Goal: Task Accomplishment & Management: Use online tool/utility

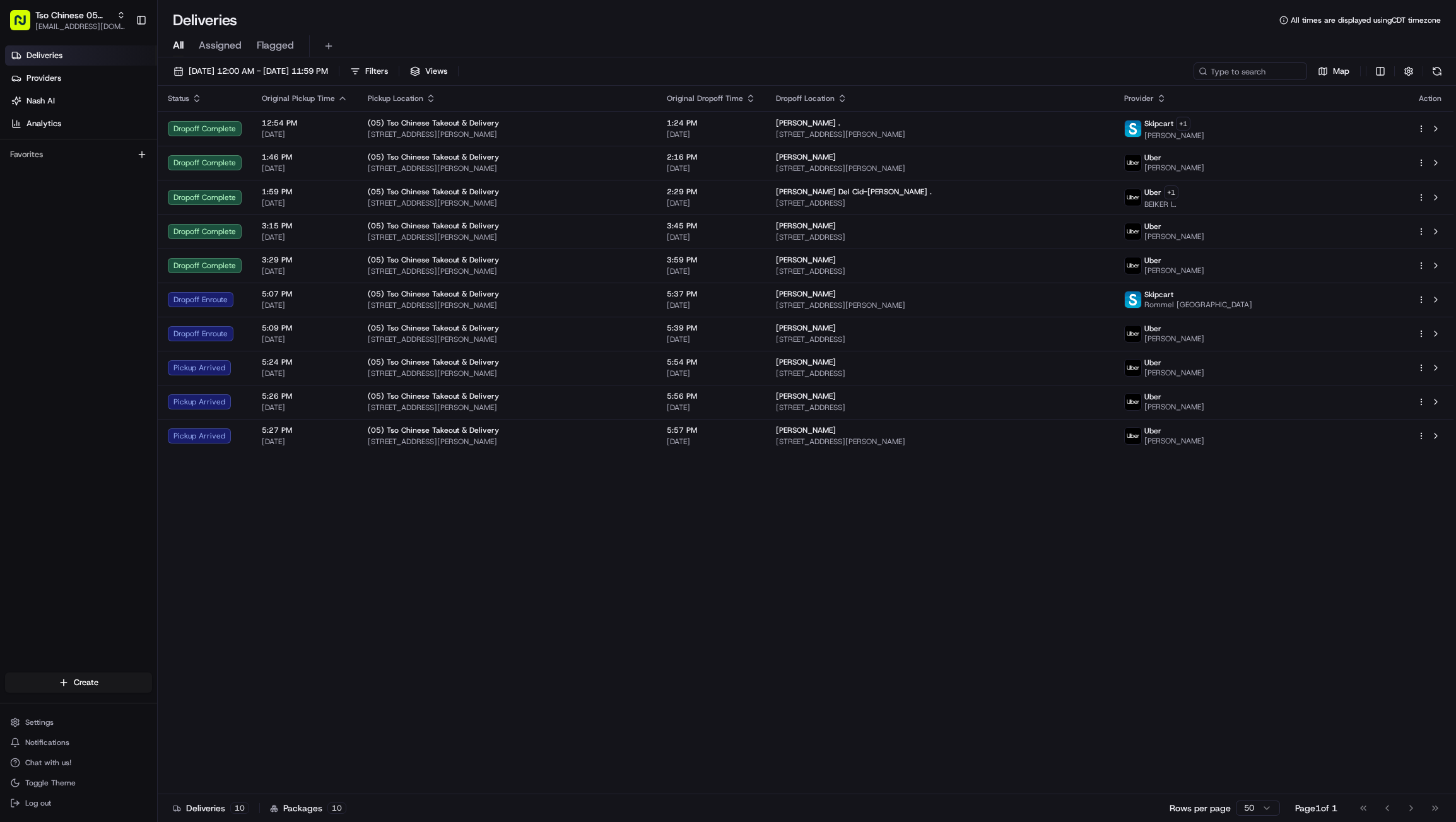
click at [1, 201] on div "Deliveries Providers [PERSON_NAME] Analytics Favorites" at bounding box center [78, 360] width 157 height 639
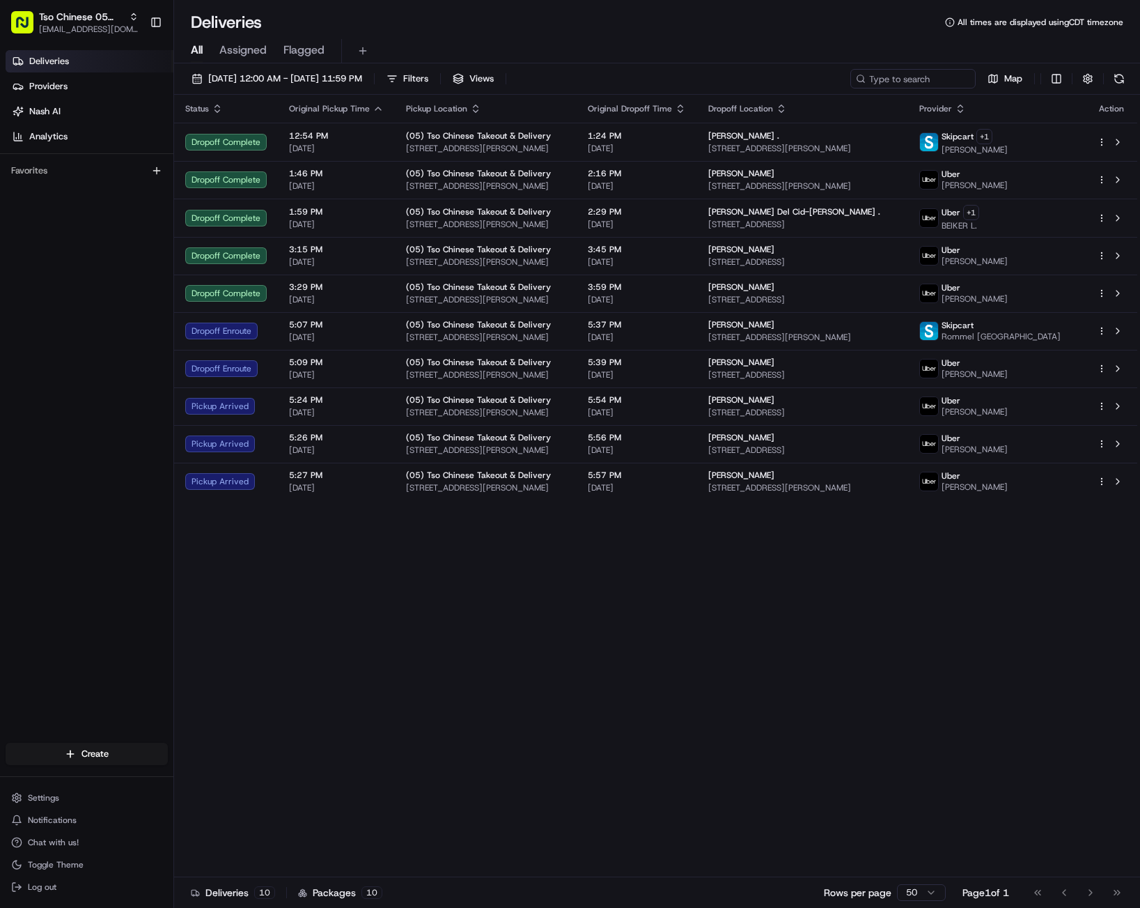
click at [1140, 461] on div "Status Original Pickup Time Pickup Location Original Dropoff Time Dropoff Locat…" at bounding box center [657, 486] width 966 height 782
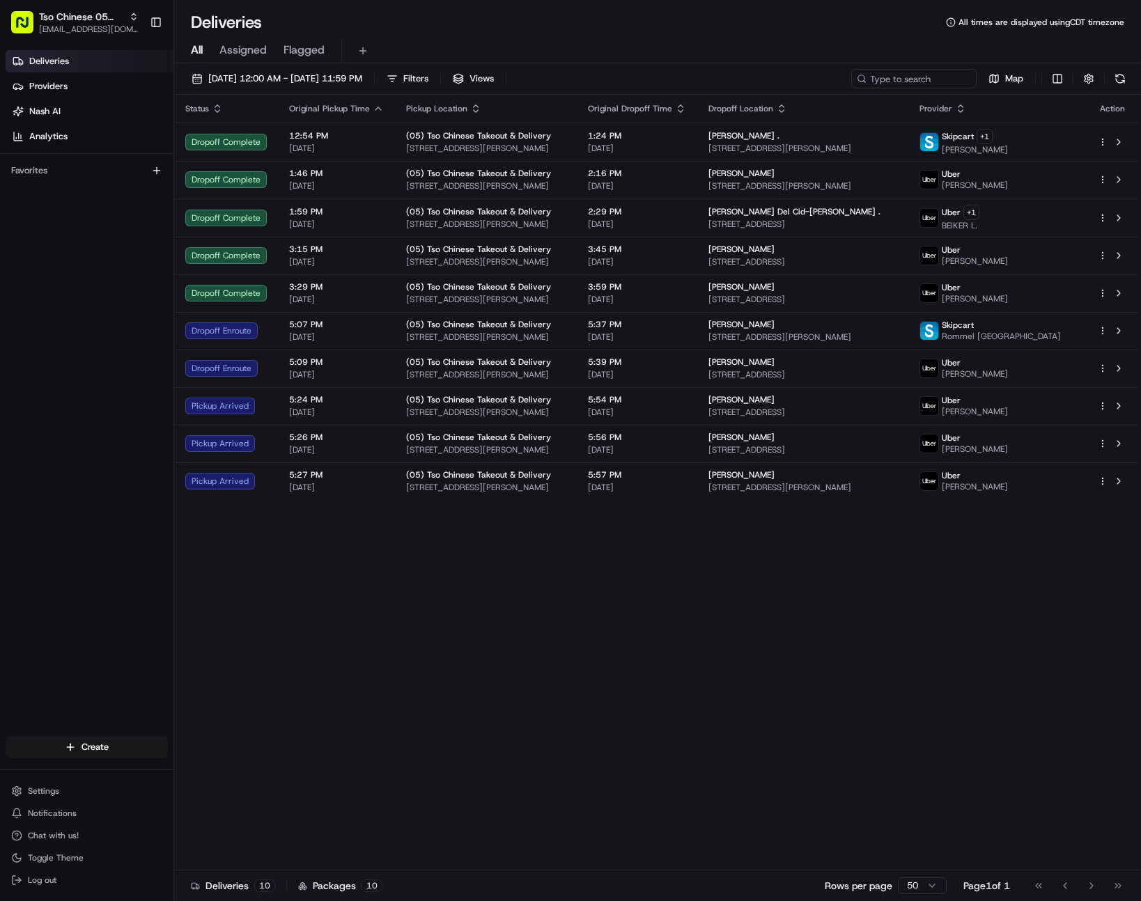
click at [184, 635] on div "Status Original Pickup Time Pickup Location Original Dropoff Time Dropoff Locat…" at bounding box center [656, 483] width 964 height 776
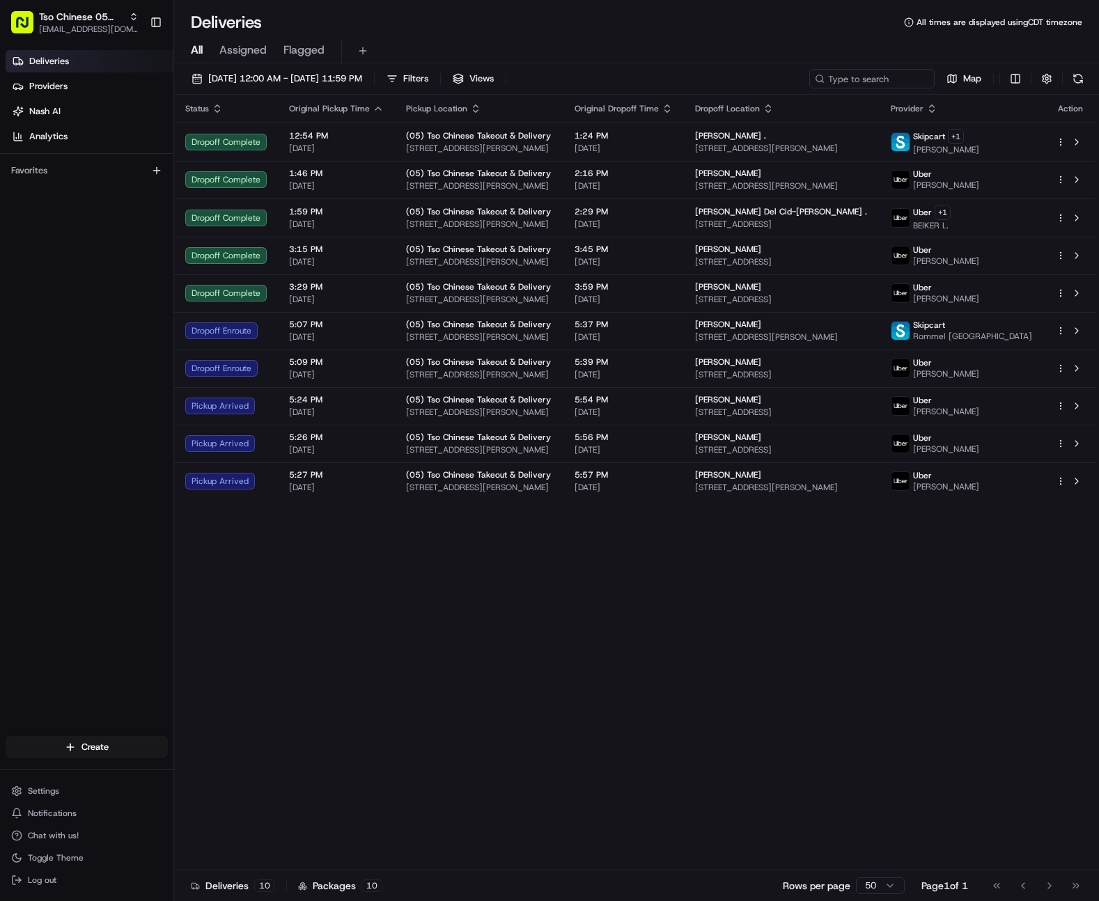
click at [132, 584] on div "Deliveries Providers [PERSON_NAME] Analytics Favorites" at bounding box center [86, 395] width 173 height 700
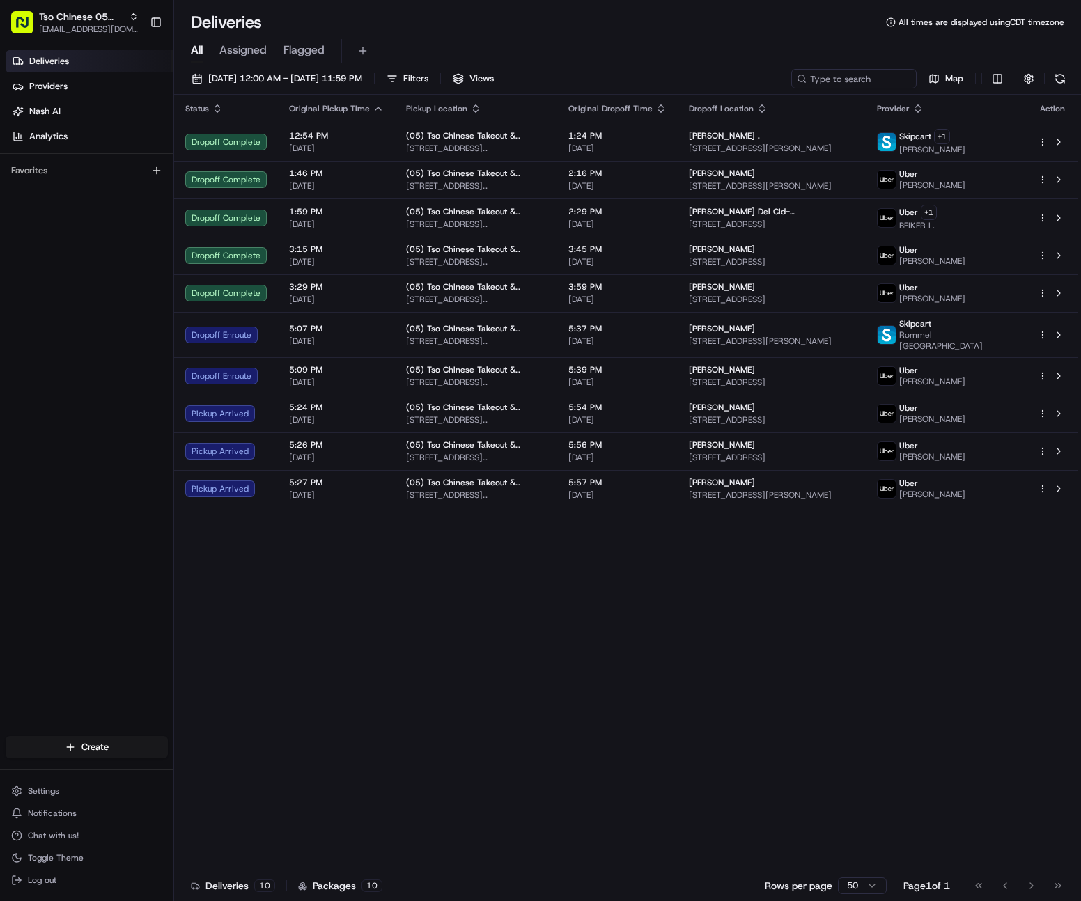
click at [93, 212] on div "Deliveries Providers [PERSON_NAME] Analytics Favorites" at bounding box center [86, 395] width 173 height 700
click at [0, 247] on html "Tso Chinese 05 [PERSON_NAME] [EMAIL_ADDRESS][DOMAIN_NAME] Toggle Sidebar Delive…" at bounding box center [540, 450] width 1081 height 901
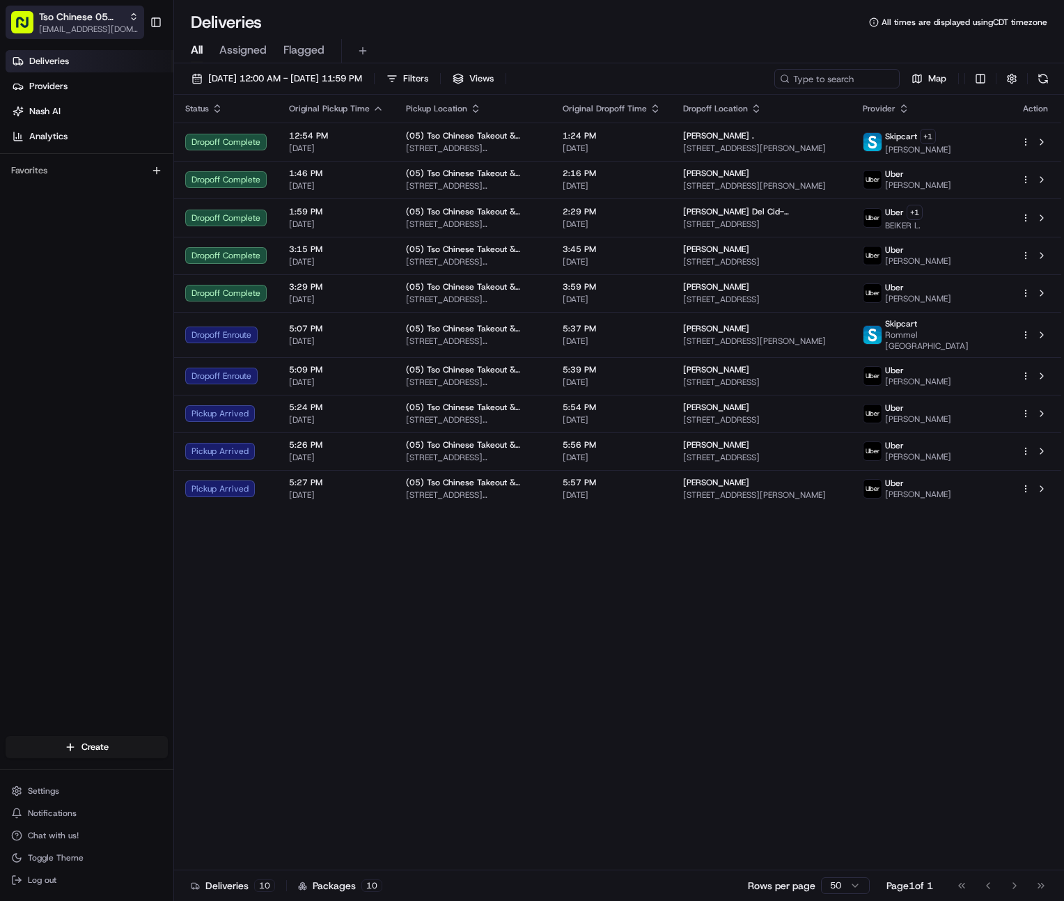
click at [64, 19] on span "Tso Chinese 05 [PERSON_NAME]" at bounding box center [81, 17] width 84 height 14
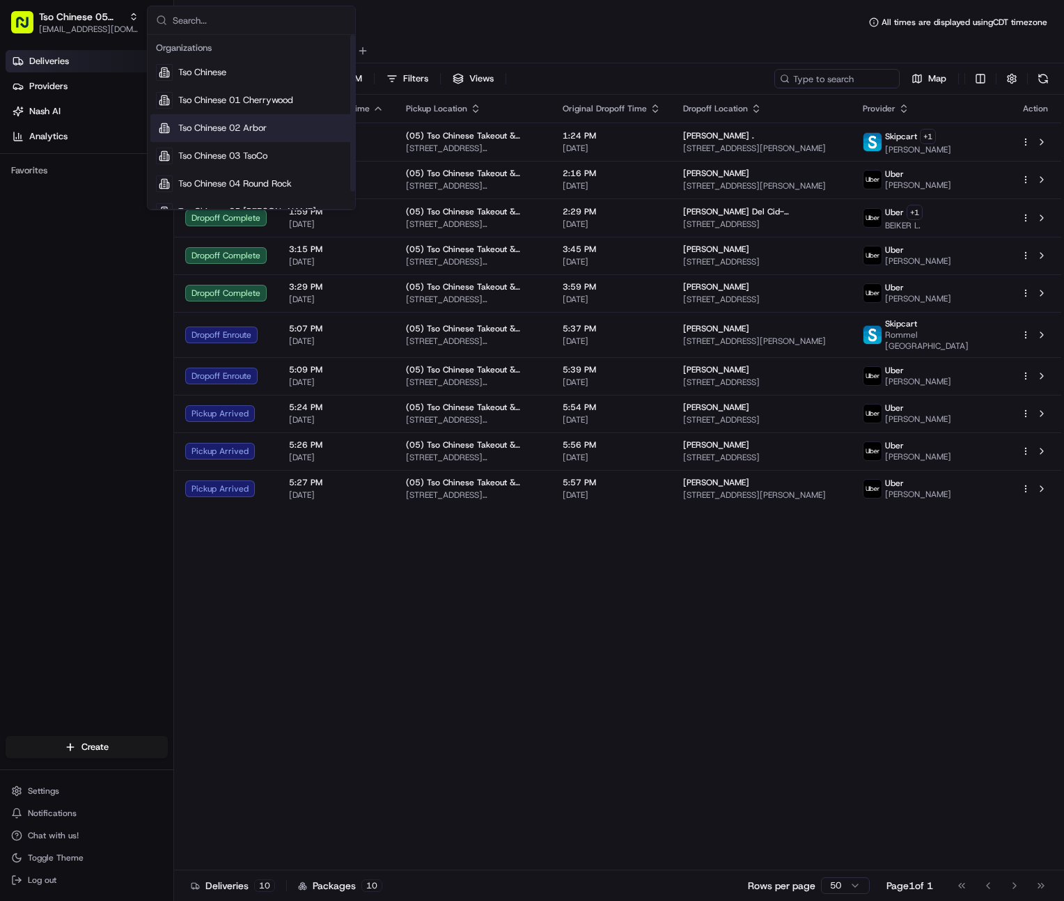
click at [222, 127] on span "Tso Chinese 02 Arbor" at bounding box center [222, 128] width 88 height 13
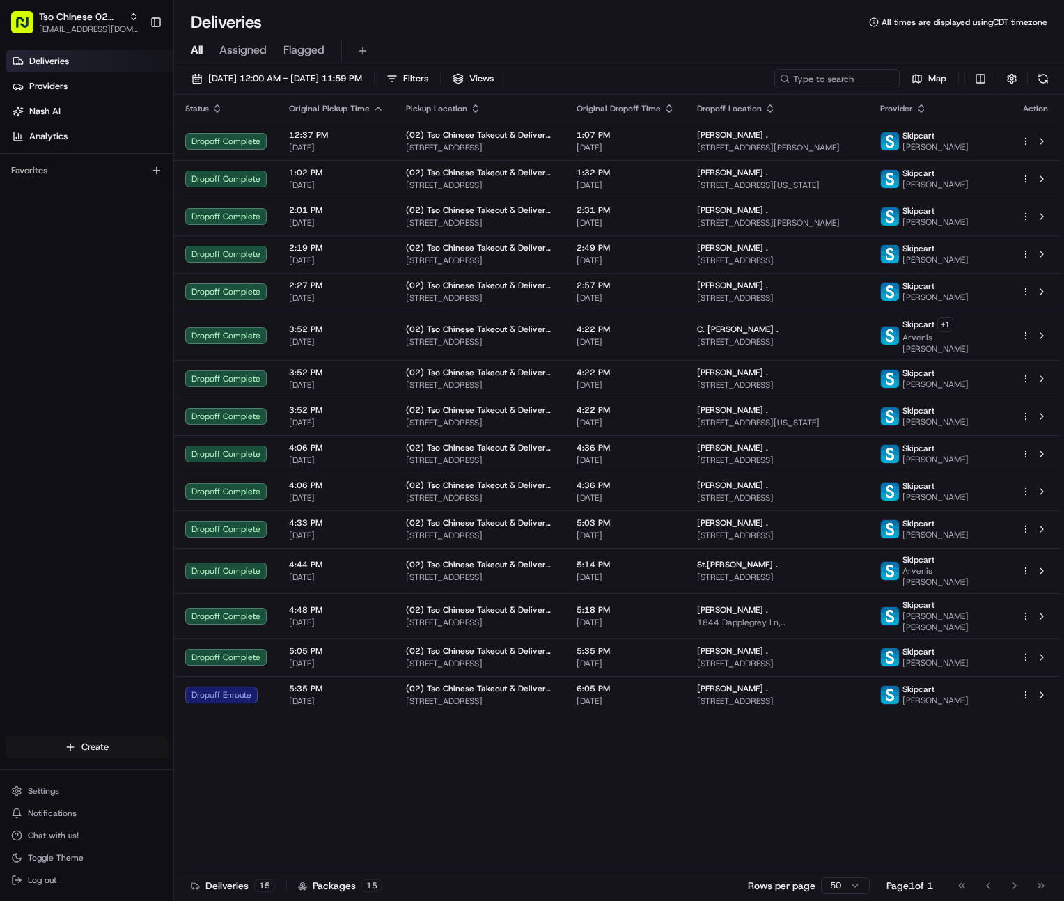
click at [103, 740] on html "Tso Chinese 02 Arbor [EMAIL_ADDRESS][DOMAIN_NAME] Toggle Sidebar Deliveries Pro…" at bounding box center [532, 450] width 1064 height 901
click at [241, 777] on link "Delivery" at bounding box center [251, 773] width 155 height 25
